Goal: Navigation & Orientation: Find specific page/section

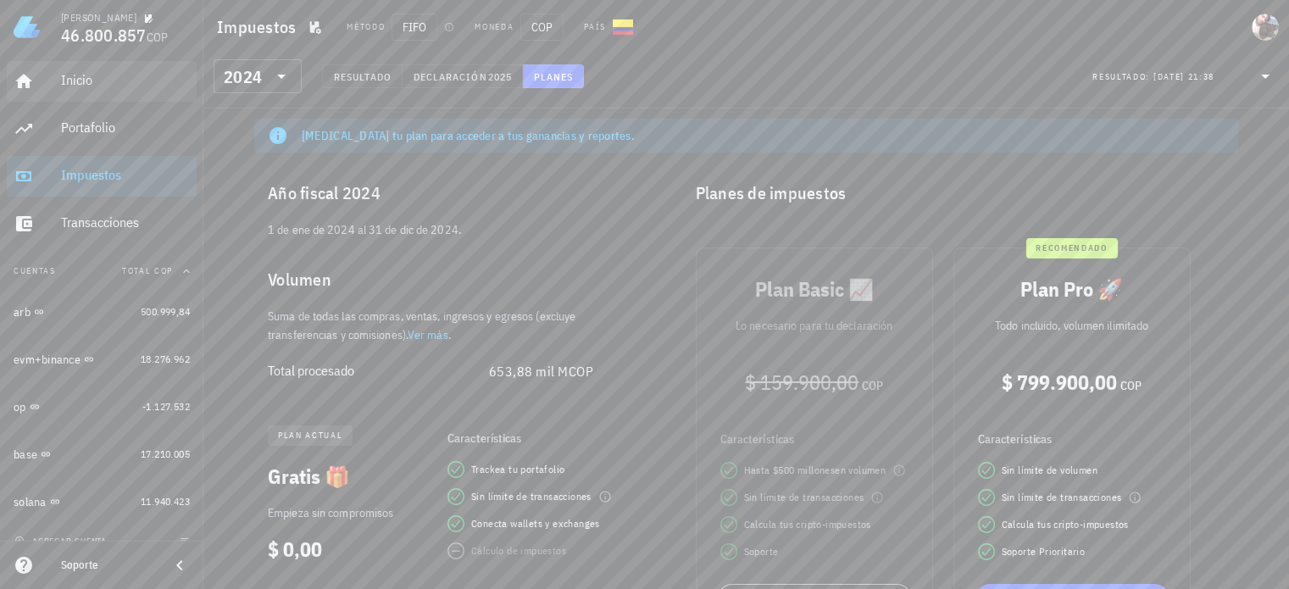
scroll to position [18, 0]
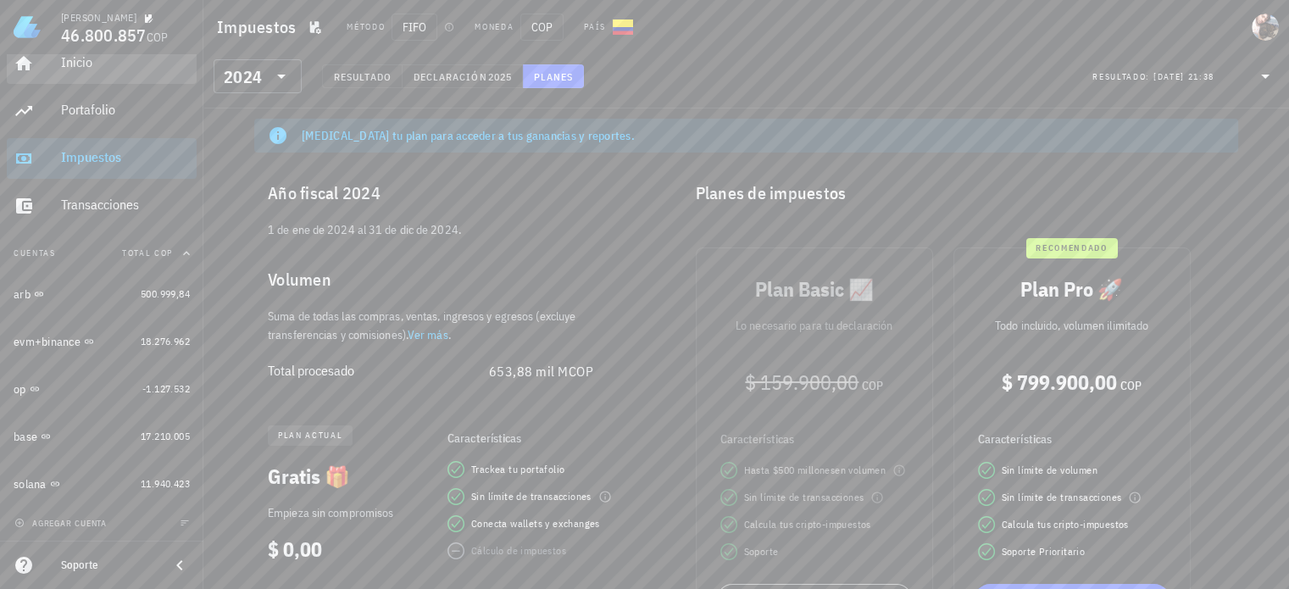
click at [100, 67] on div "Inicio" at bounding box center [125, 62] width 129 height 16
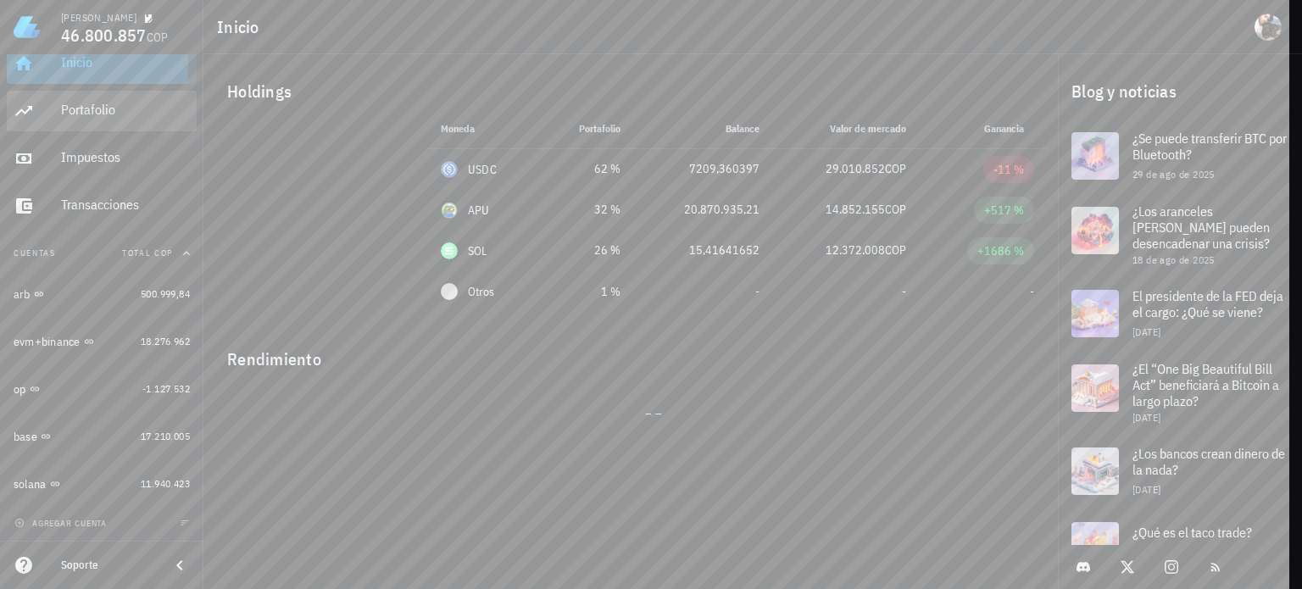
click at [112, 104] on div "Portafolio" at bounding box center [125, 110] width 129 height 16
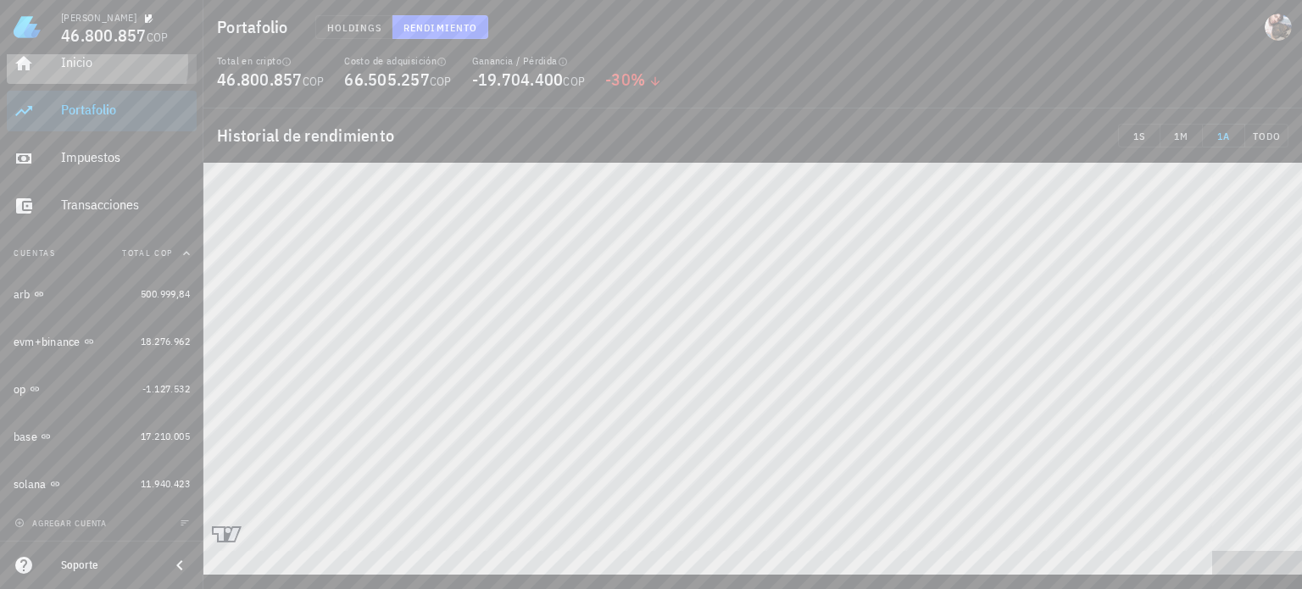
click at [81, 74] on div "Inicio" at bounding box center [125, 63] width 129 height 38
